Goal: Task Accomplishment & Management: Manage account settings

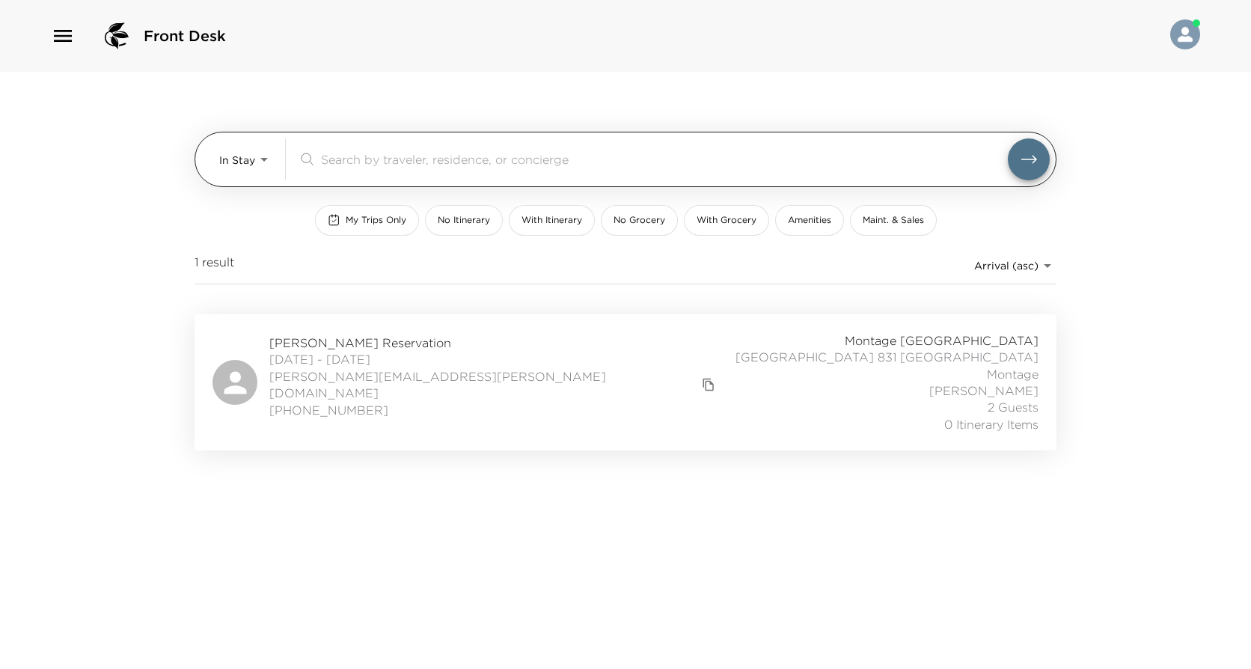
click at [255, 159] on body "Front Desk In Stay In-Stay ​ My Trips Only No Itinerary With Itinerary No Groce…" at bounding box center [625, 334] width 1251 height 669
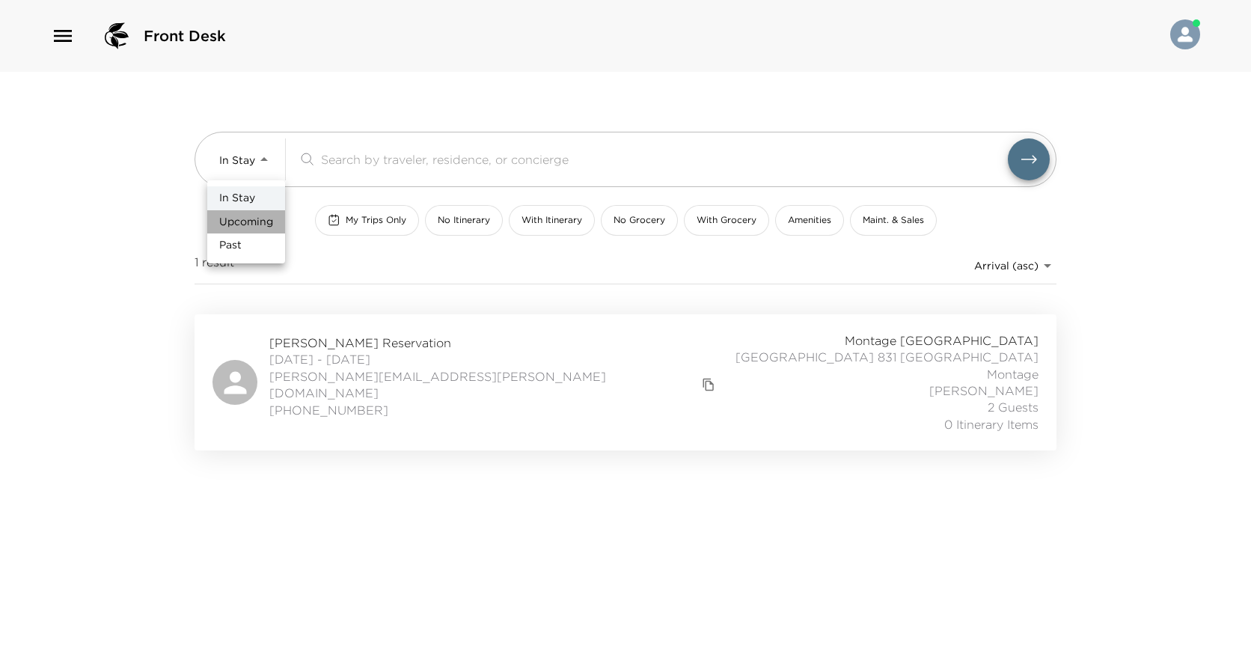
click at [240, 224] on span "Upcoming" at bounding box center [246, 222] width 54 height 15
type input "Upcoming"
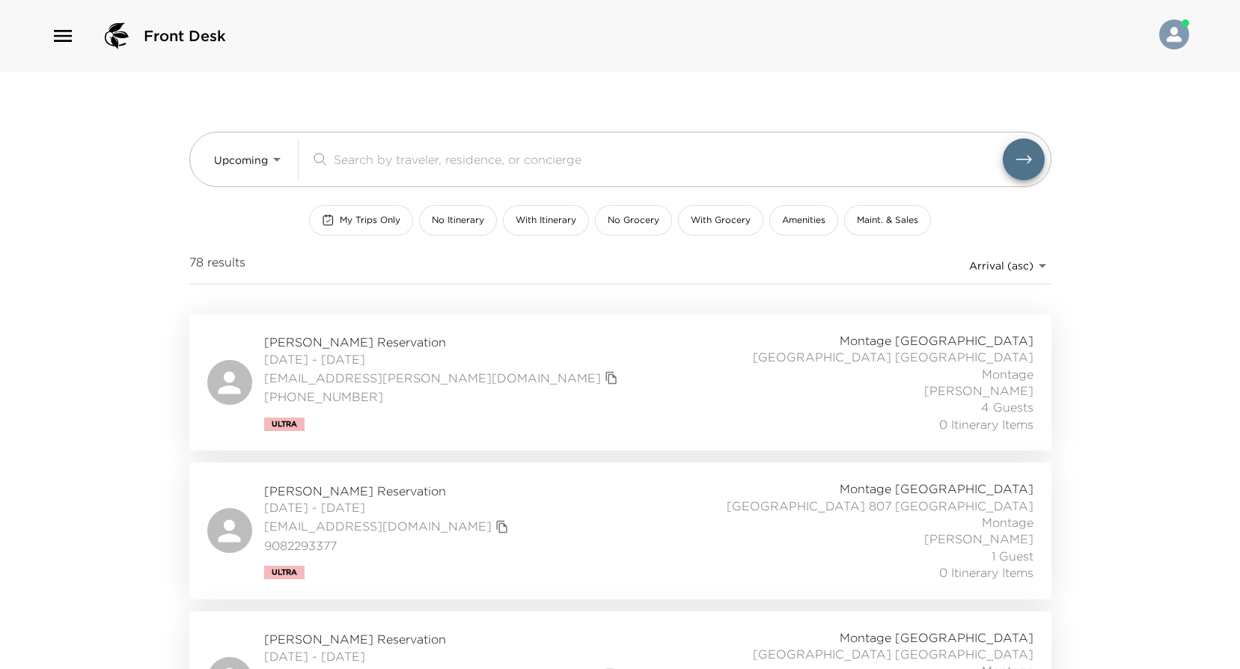
click at [442, 371] on div "[PERSON_NAME] Reservation [DATE] - [DATE] [EMAIL_ADDRESS][PERSON_NAME][DOMAIN_N…" at bounding box center [620, 382] width 826 height 100
click at [573, 503] on div "[PERSON_NAME] Reservation [DATE] - [DATE] [EMAIL_ADDRESS][DOMAIN_NAME] 90822933…" at bounding box center [620, 530] width 826 height 100
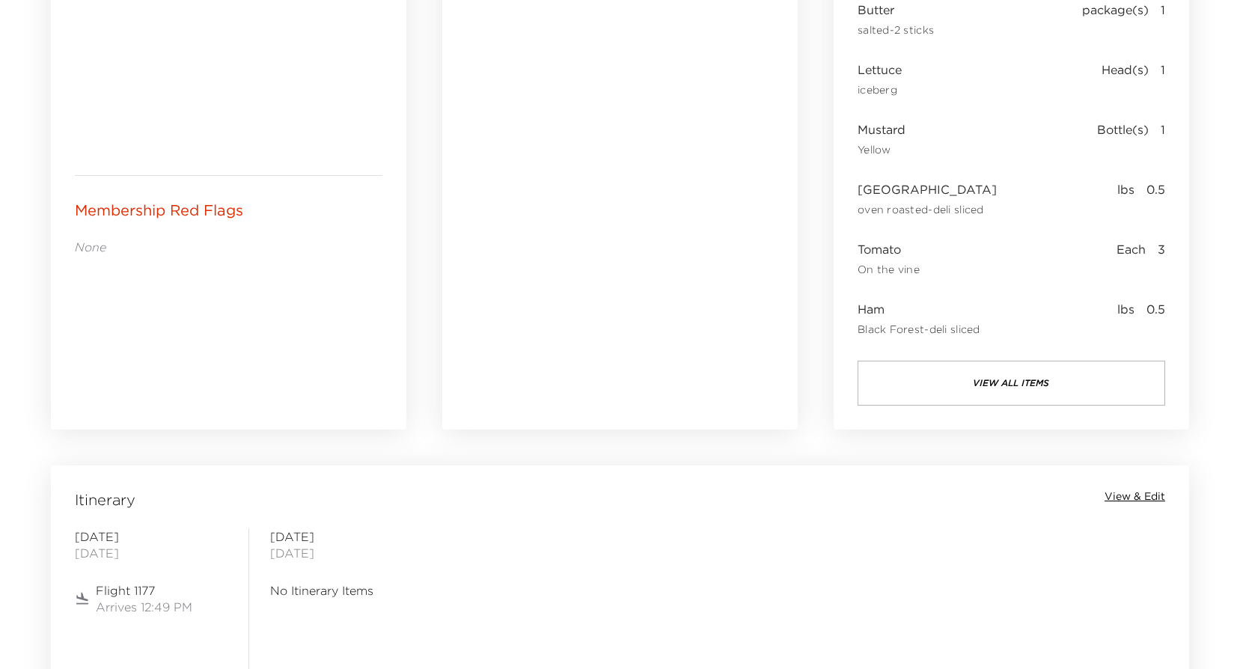
scroll to position [673, 0]
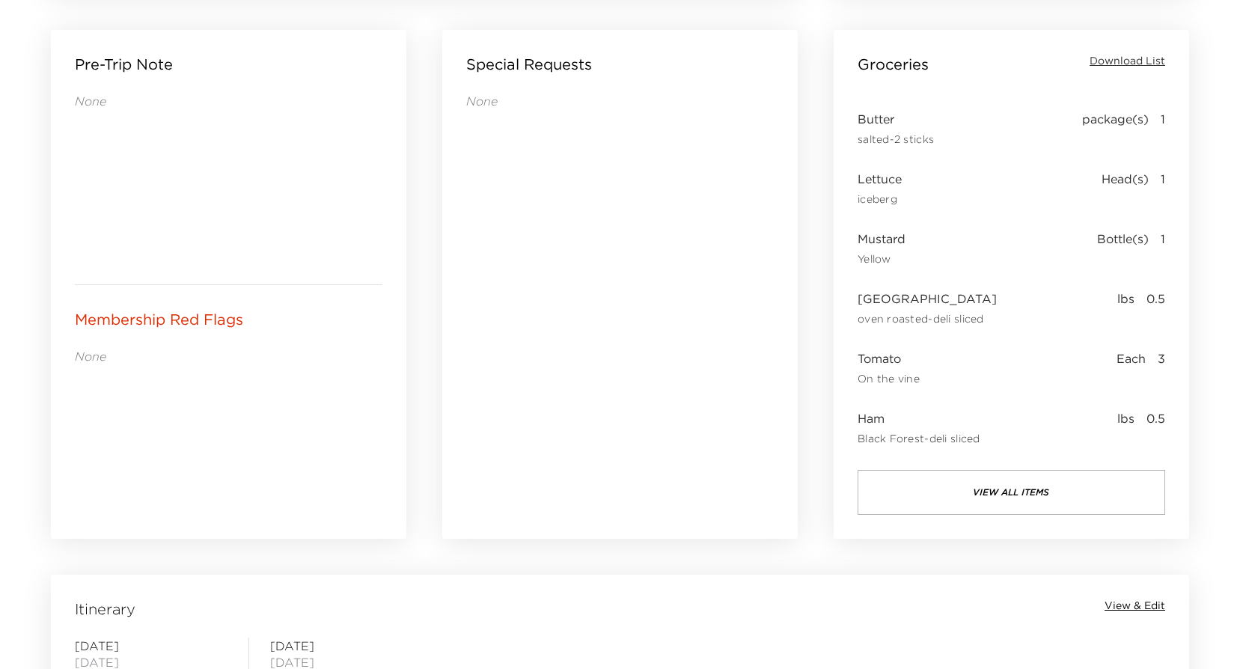
click at [1012, 479] on button "view all items" at bounding box center [1010, 492] width 307 height 45
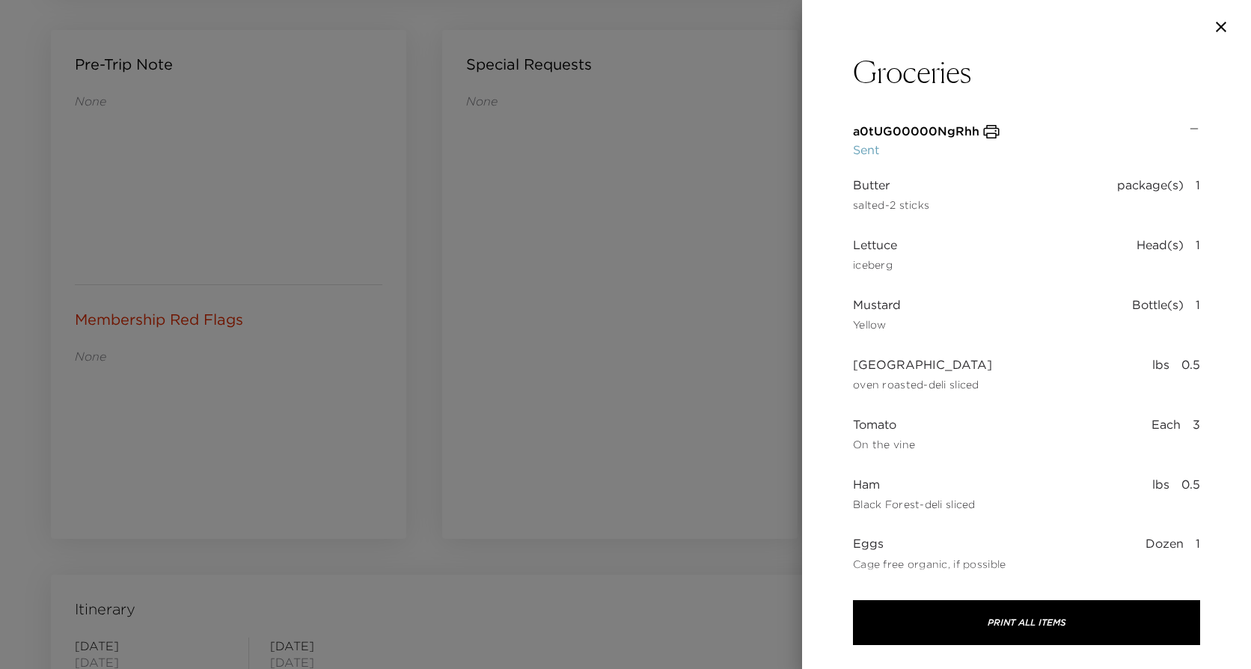
click at [987, 129] on icon "button" at bounding box center [992, 131] width 16 height 13
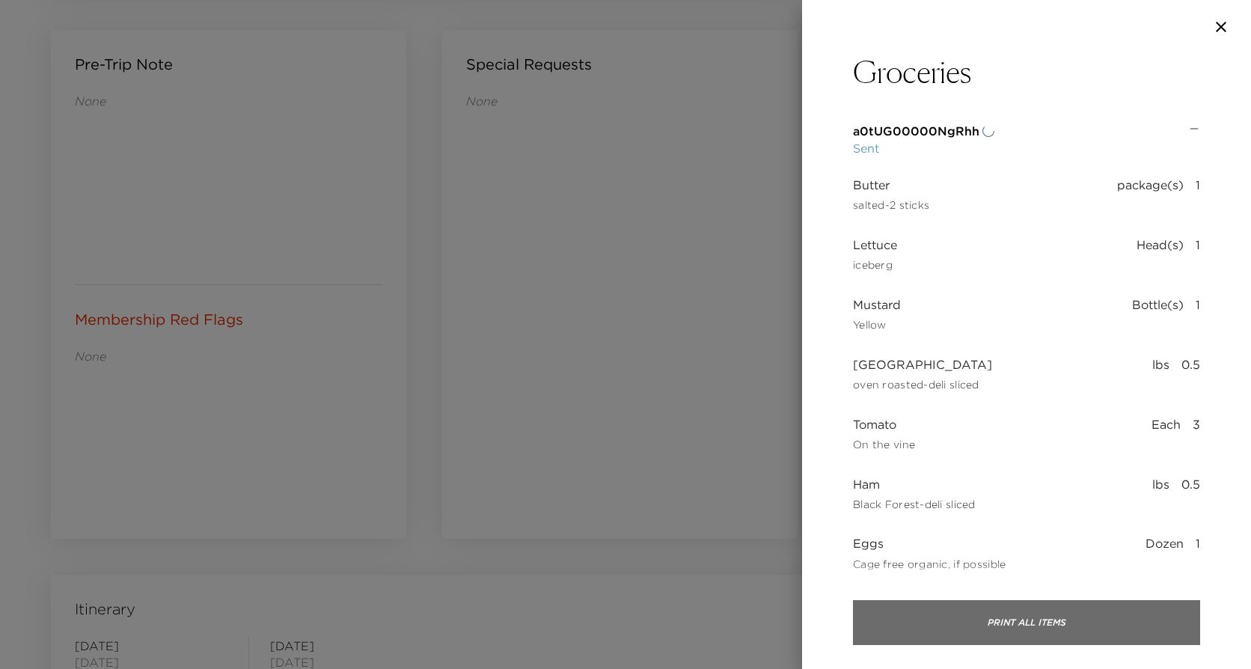
click at [1038, 607] on button "Print All Items" at bounding box center [1026, 622] width 347 height 45
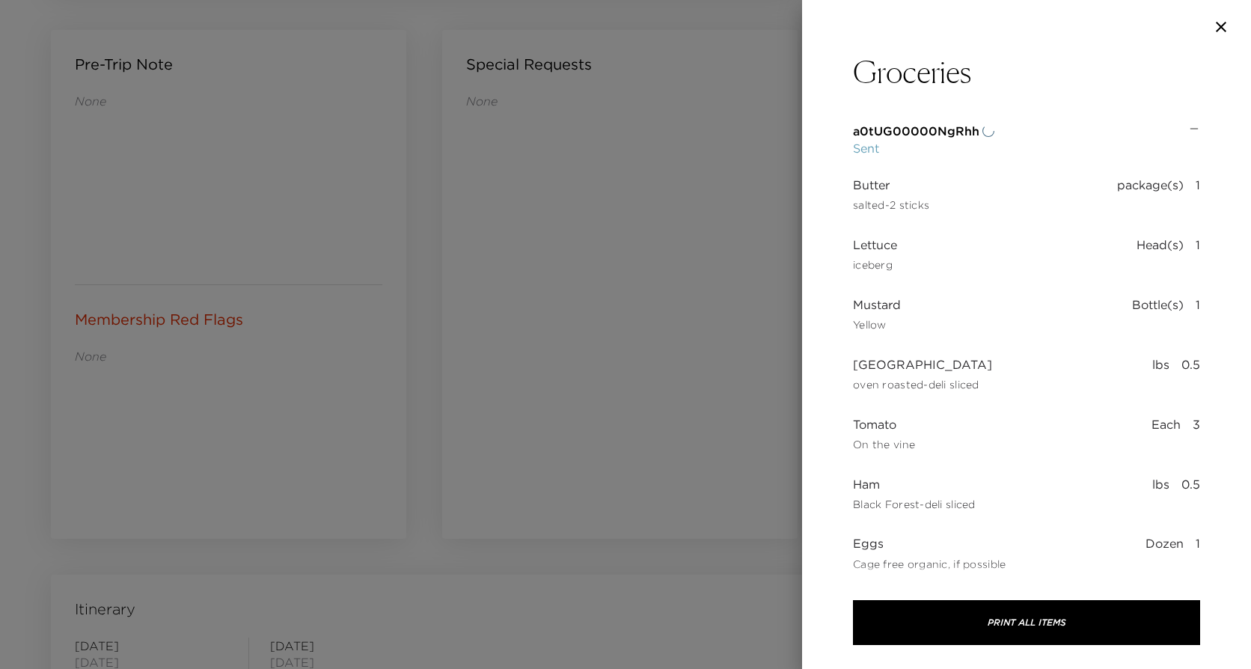
click at [593, 230] on div at bounding box center [625, 334] width 1251 height 669
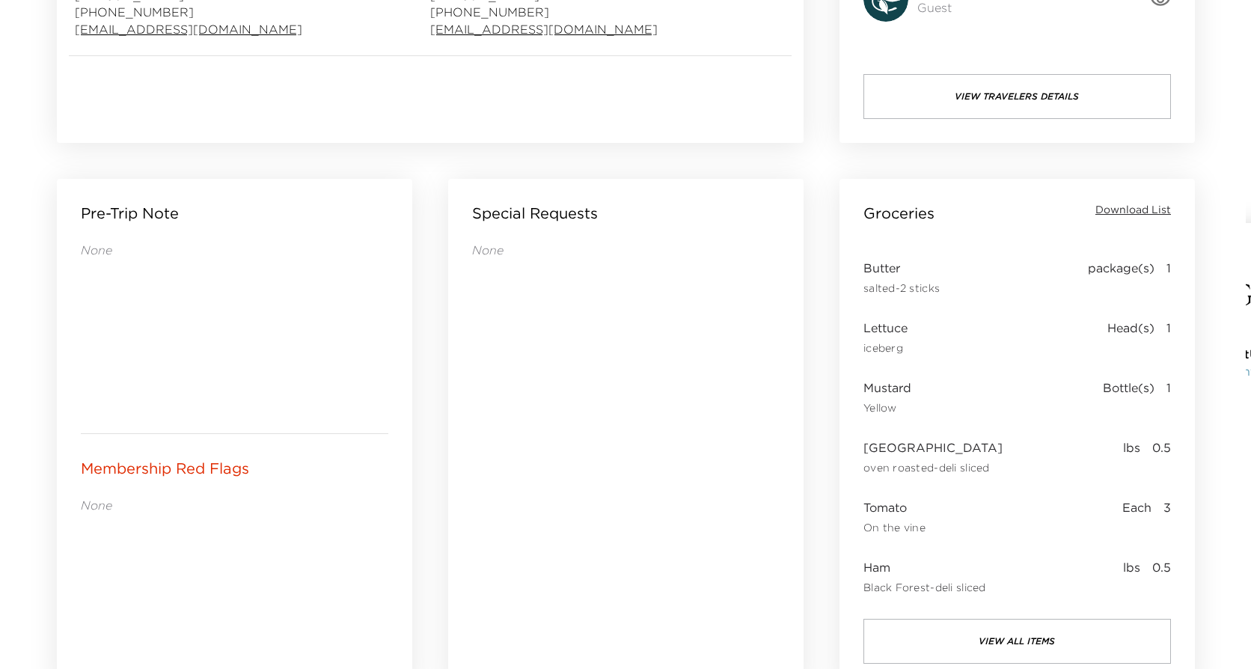
scroll to position [524, 0]
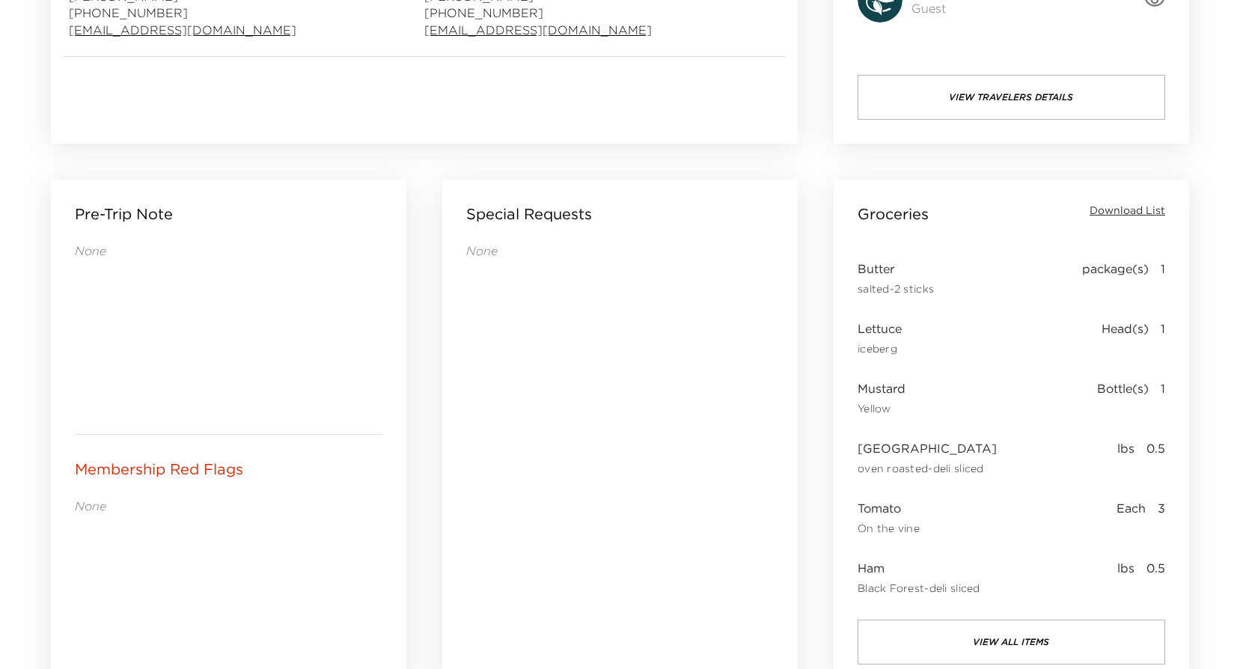
click at [1026, 629] on button "view all items" at bounding box center [1010, 641] width 307 height 45
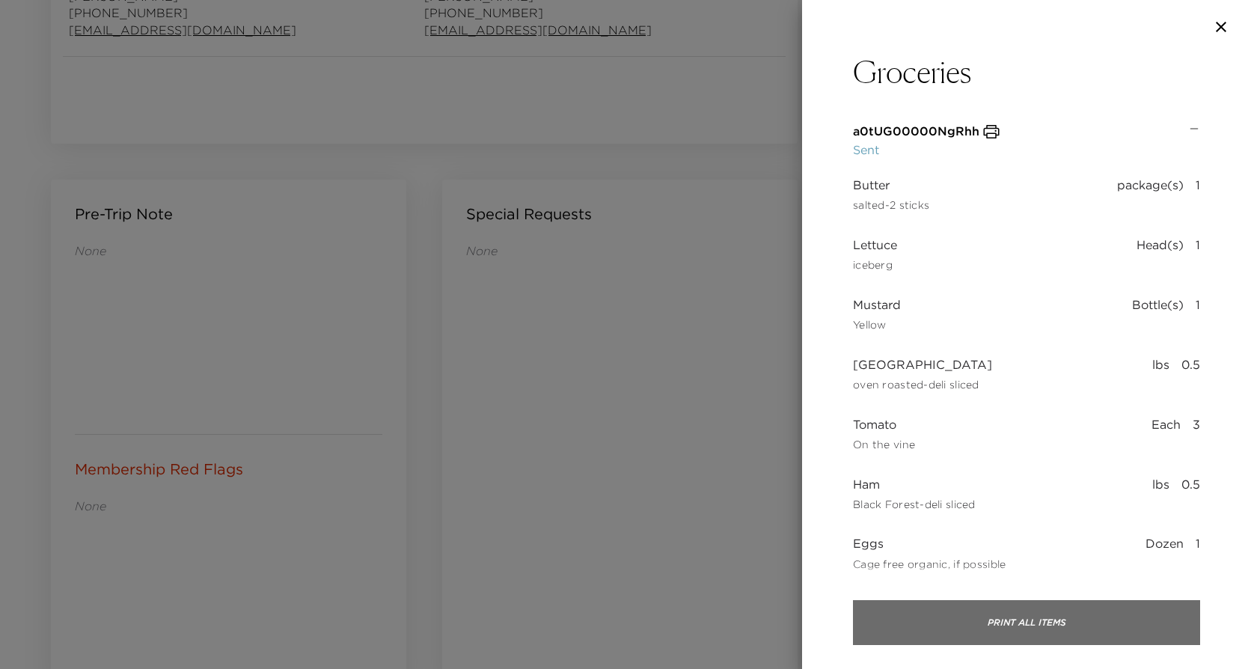
click at [1051, 620] on button "Print All Items" at bounding box center [1026, 622] width 347 height 45
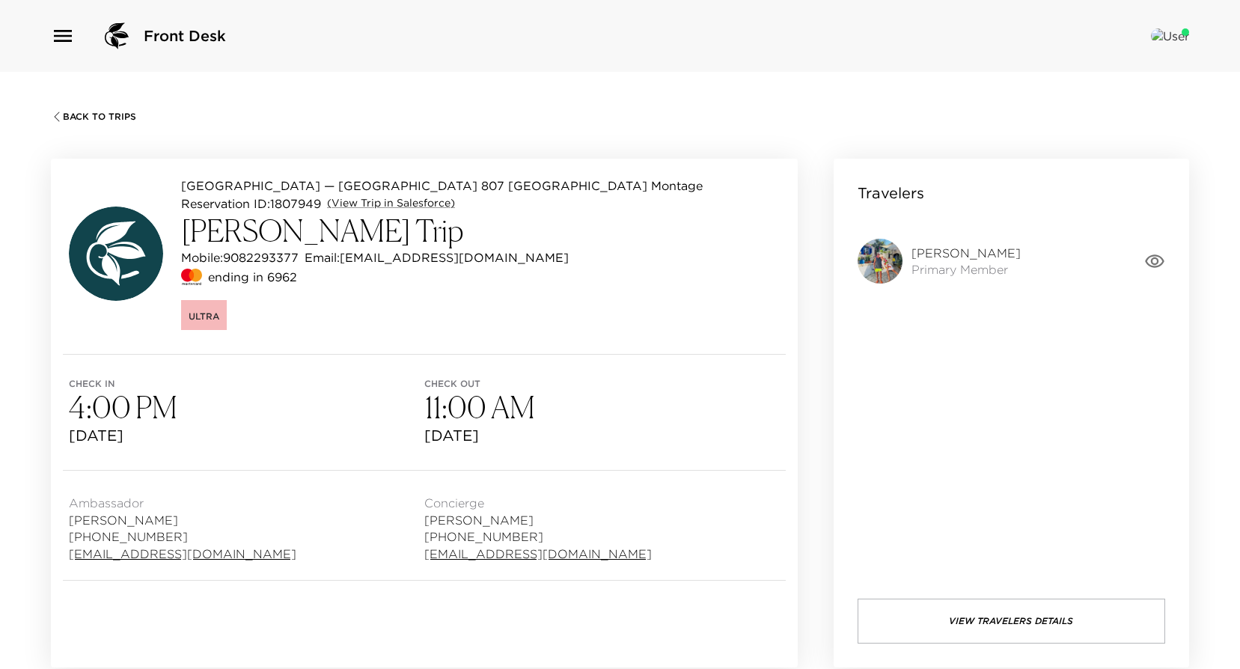
click at [890, 260] on img at bounding box center [879, 261] width 45 height 45
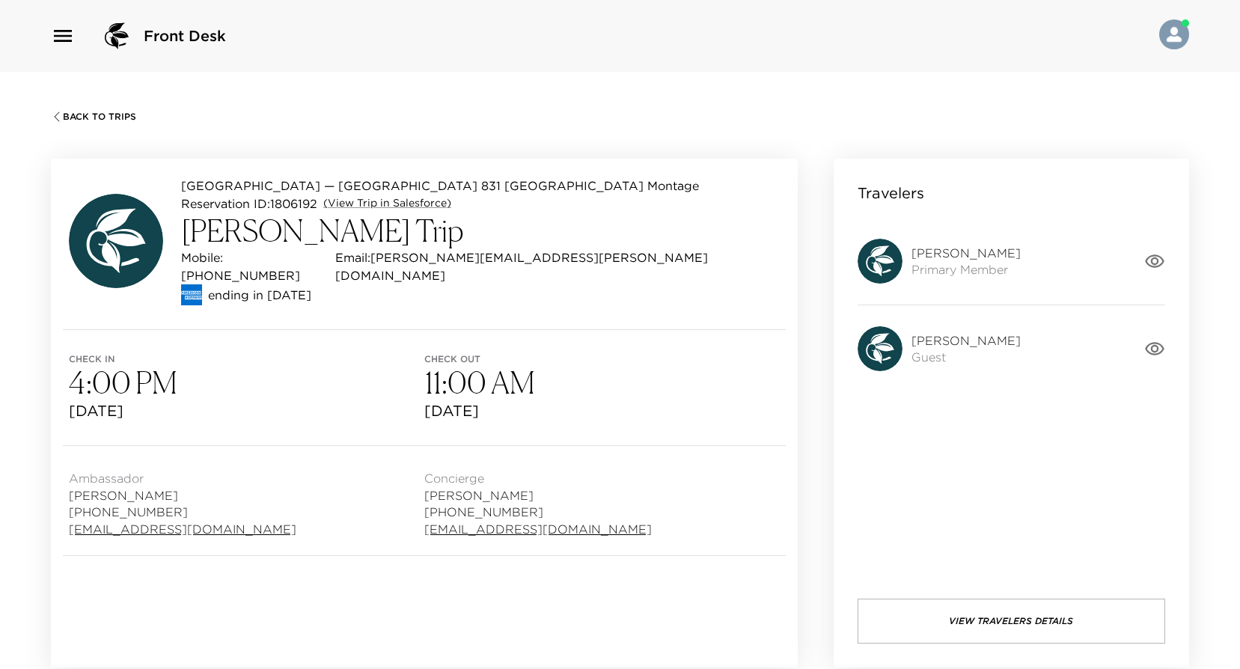
scroll to position [673, 0]
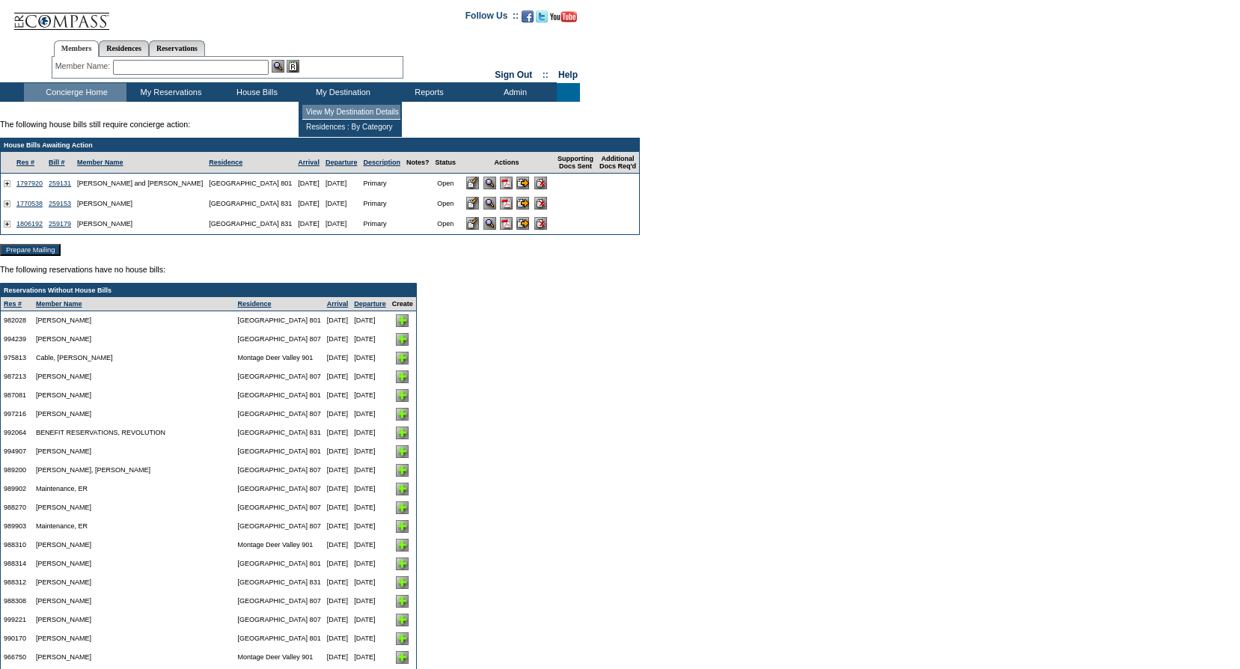
click at [339, 113] on td "View My Destination Details" at bounding box center [351, 112] width 98 height 15
